Goal: Contribute content

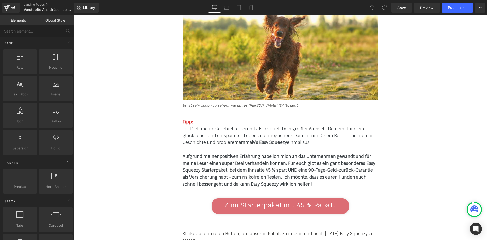
scroll to position [2943, 0]
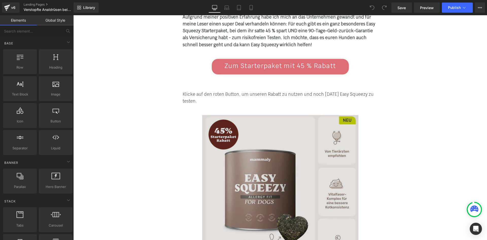
click at [237, 115] on img at bounding box center [280, 192] width 156 height 154
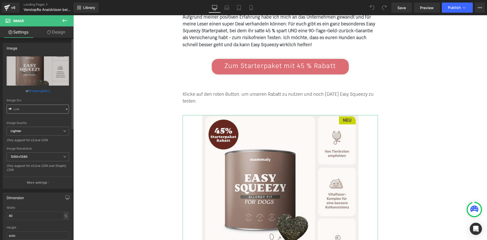
click at [44, 107] on input "text" at bounding box center [38, 109] width 62 height 9
type input "[URL][DOMAIN_NAME]"
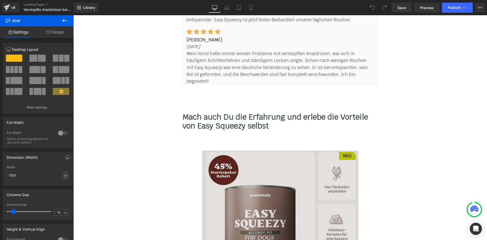
scroll to position [4339, 0]
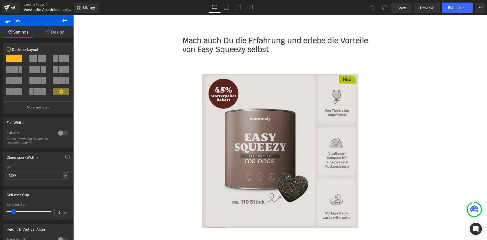
click at [275, 96] on img at bounding box center [280, 151] width 156 height 154
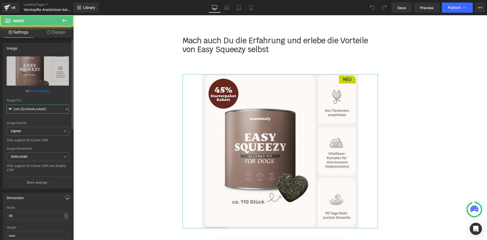
click at [38, 112] on input "[URL][DOMAIN_NAME]" at bounding box center [38, 109] width 62 height 9
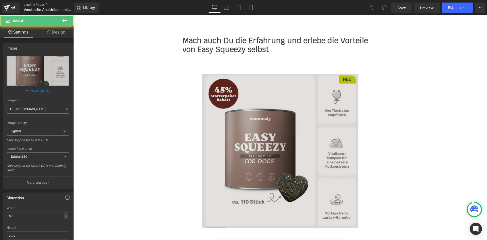
paste input "[DOMAIN_NAME][URL]"
type input "[URL][DOMAIN_NAME]"
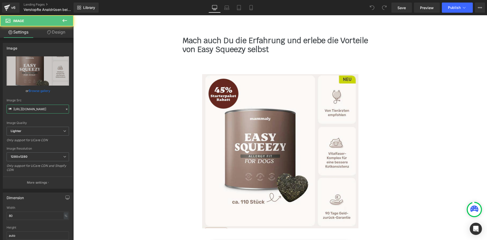
scroll to position [0, 107]
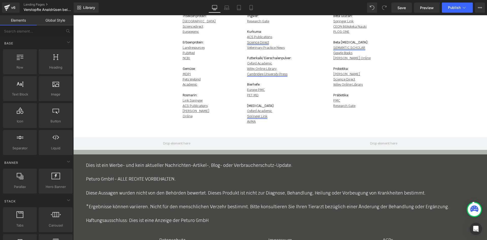
scroll to position [4822, 0]
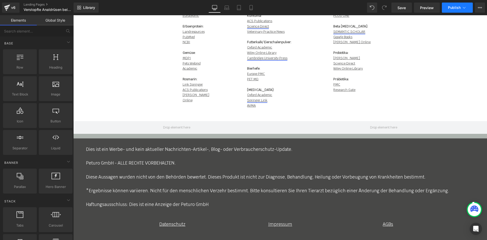
click at [457, 9] on span "Publish" at bounding box center [454, 8] width 13 height 4
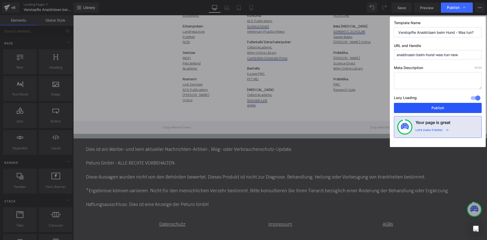
click at [429, 106] on button "Publish" at bounding box center [438, 108] width 88 height 10
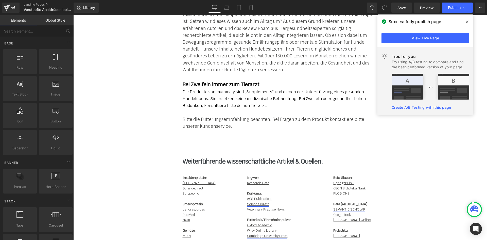
click at [468, 23] on icon at bounding box center [467, 22] width 3 height 3
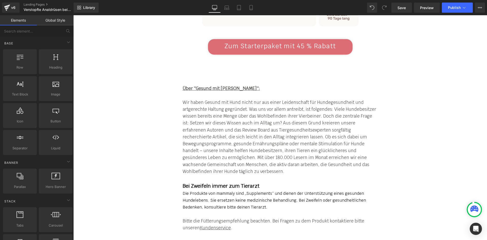
scroll to position [2799, 0]
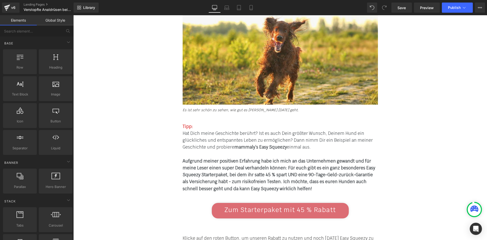
click at [272, 158] on b "Aufgrund meiner positiven Erfahrung habe ich mich an das Unternehmen gewandt un…" at bounding box center [279, 174] width 193 height 33
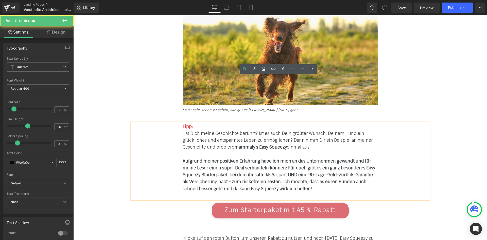
click at [267, 158] on b "Aufgrund meiner positiven Erfahrung habe ich mich an das Unternehmen gewandt un…" at bounding box center [279, 174] width 193 height 33
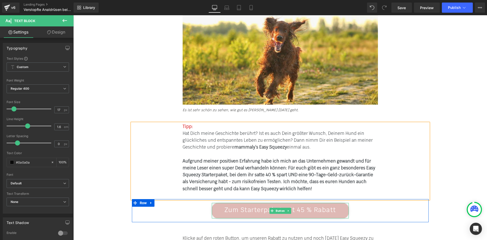
click at [303, 206] on span "Zum Starterpaket mit 45 % Rabatt" at bounding box center [280, 210] width 111 height 8
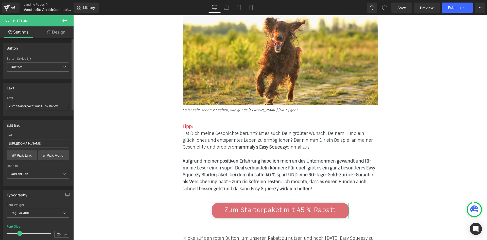
click at [44, 104] on input "Zum Starterpaket mit 45 % Rabatt" at bounding box center [38, 106] width 62 height 8
type input "Zum Starterpaket mit 40 % Rabatt"
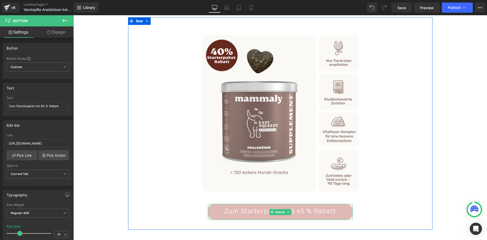
click at [299, 207] on span "Zum Starterpaket mit 45 % Rabatt" at bounding box center [280, 211] width 111 height 8
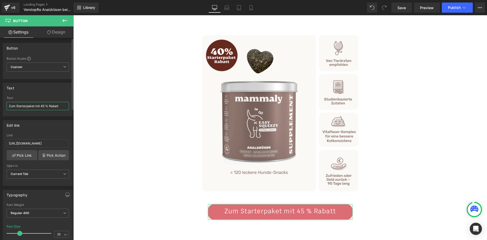
click at [42, 106] on input "Zum Starterpaket mit 45 % Rabatt" at bounding box center [38, 106] width 62 height 8
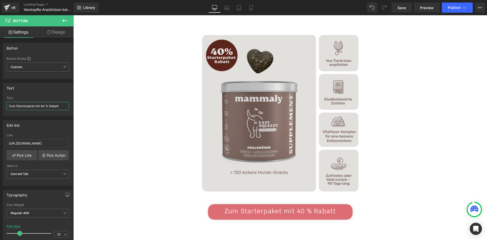
type input "Zum Starterpaket mit 40 % Rabatt"
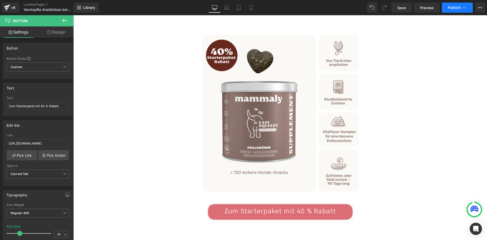
click at [447, 10] on button "Publish" at bounding box center [457, 8] width 31 height 10
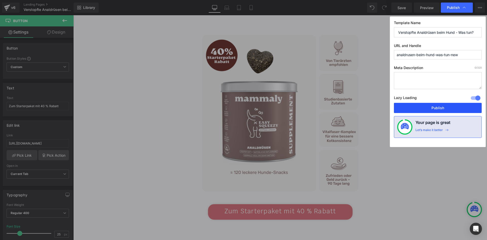
click at [420, 104] on button "Publish" at bounding box center [438, 108] width 88 height 10
